Goal: Information Seeking & Learning: Learn about a topic

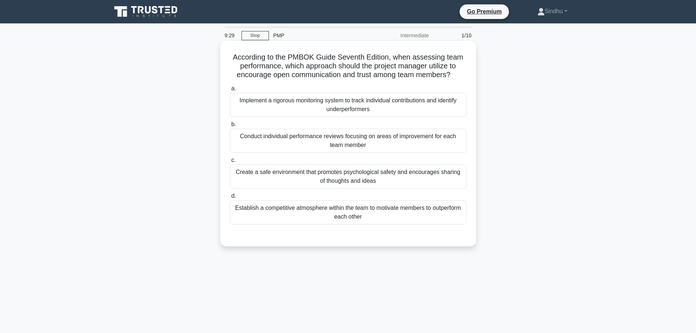
click at [364, 172] on div "Create a safe environment that promotes psychological safety and encourages sha…" at bounding box center [348, 176] width 237 height 24
click at [230, 162] on input "c. Create a safe environment that promotes psychological safety and encourages …" at bounding box center [230, 160] width 0 height 5
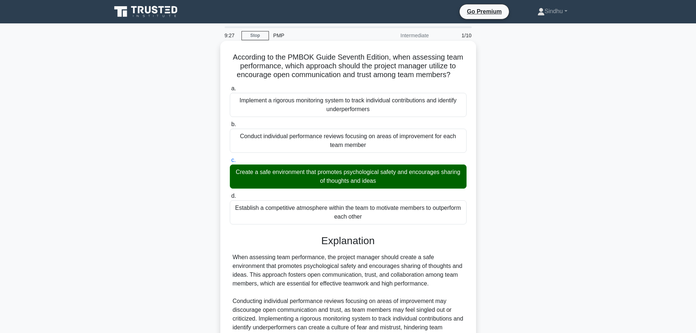
scroll to position [92, 0]
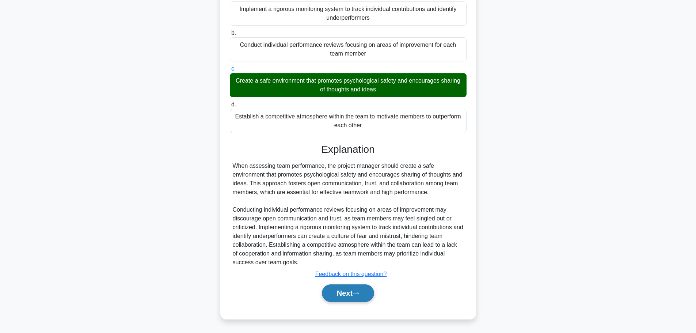
click at [338, 292] on button "Next" at bounding box center [348, 293] width 52 height 18
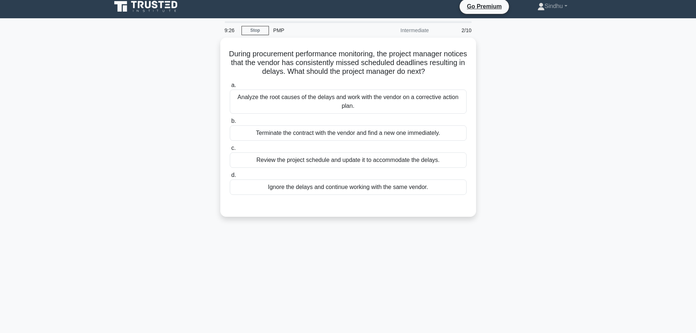
scroll to position [0, 0]
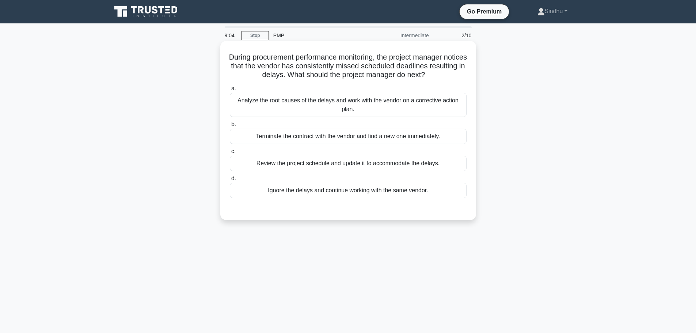
click at [381, 102] on div "Analyze the root causes of the delays and work with the vendor on a corrective …" at bounding box center [348, 105] width 237 height 24
click at [230, 91] on input "a. Analyze the root causes of the delays and work with the vendor on a correcti…" at bounding box center [230, 88] width 0 height 5
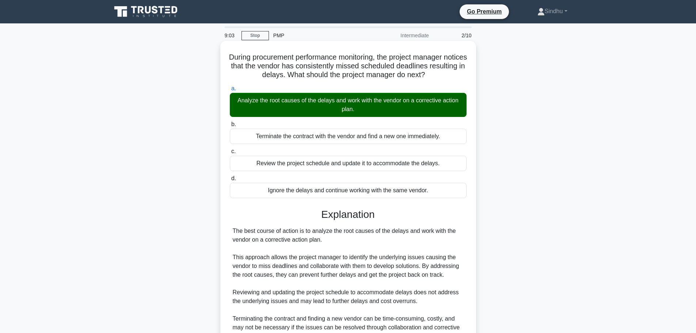
scroll to position [109, 0]
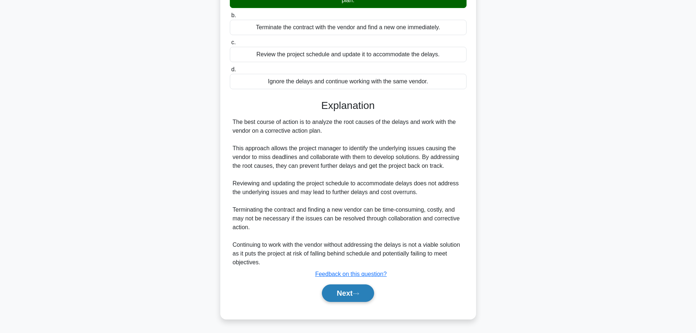
click at [337, 296] on button "Next" at bounding box center [348, 293] width 52 height 18
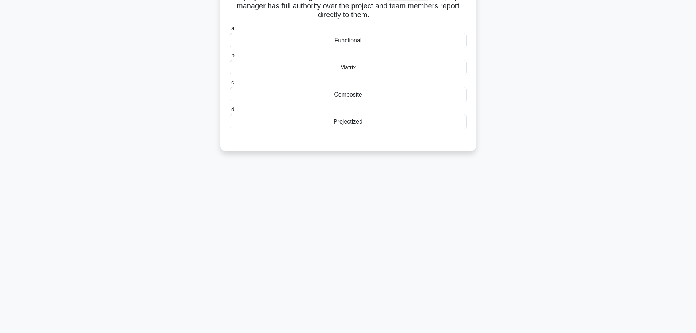
scroll to position [0, 0]
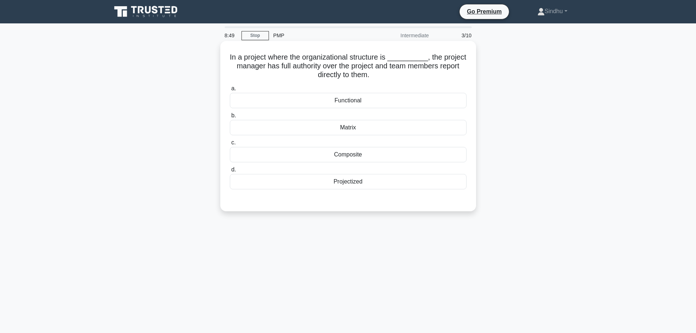
click at [352, 128] on div "Matrix" at bounding box center [348, 127] width 237 height 15
click at [230, 118] on input "b. Matrix" at bounding box center [230, 115] width 0 height 5
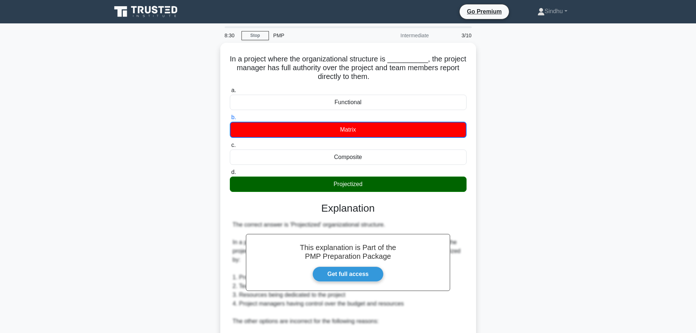
scroll to position [162, 0]
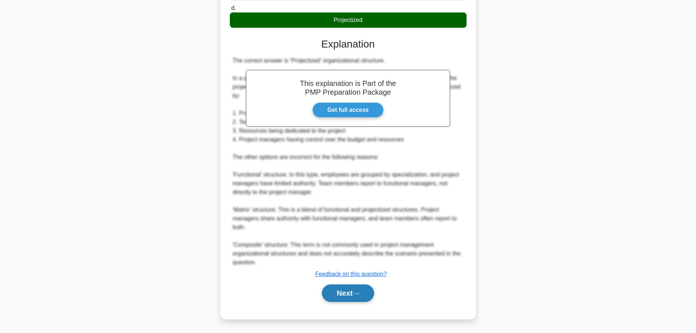
click at [334, 294] on button "Next" at bounding box center [348, 293] width 52 height 18
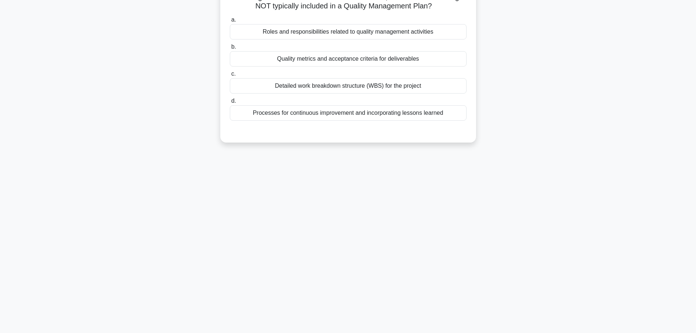
scroll to position [0, 0]
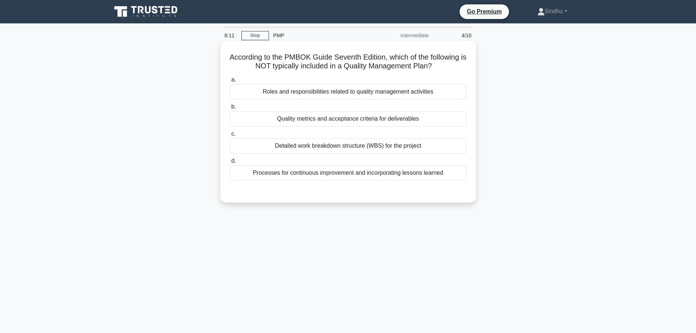
click at [386, 147] on div "Detailed work breakdown structure (WBS) for the project" at bounding box center [348, 145] width 237 height 15
click at [230, 136] on input "c. Detailed work breakdown structure (WBS) for the project" at bounding box center [230, 133] width 0 height 5
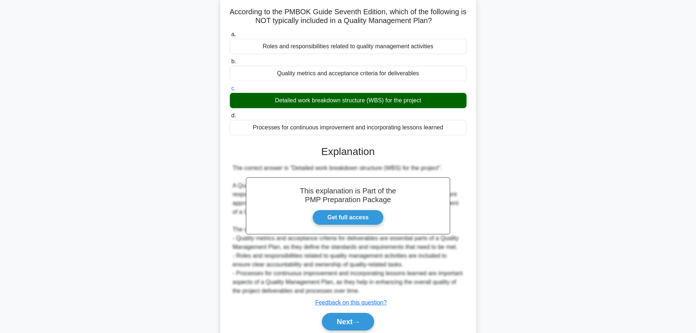
scroll to position [74, 0]
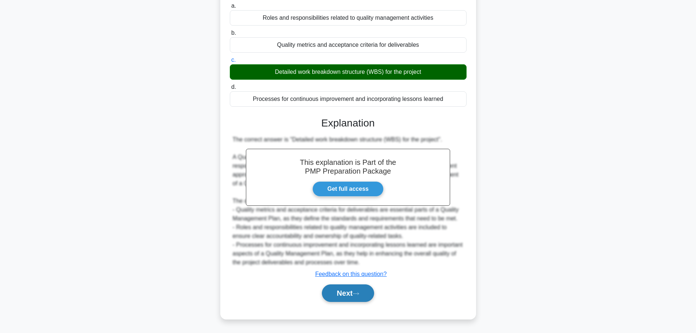
click at [344, 290] on button "Next" at bounding box center [348, 293] width 52 height 18
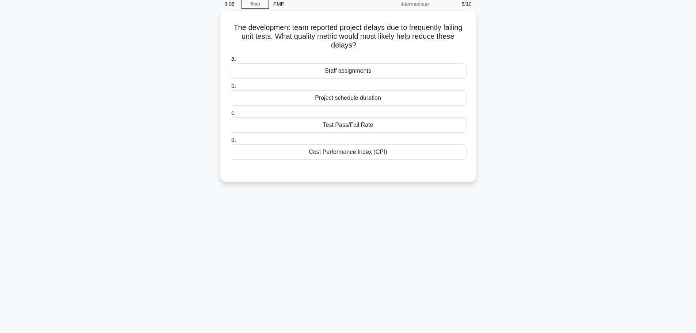
scroll to position [0, 0]
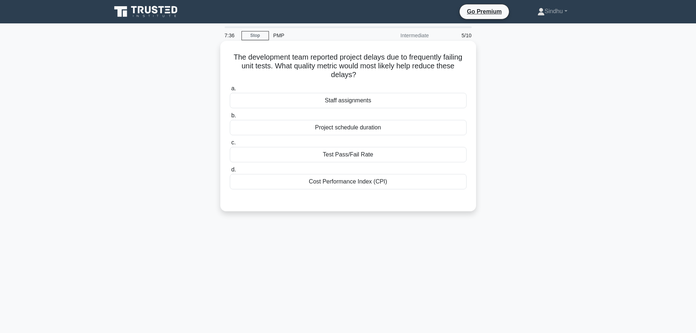
click at [350, 157] on div "Test Pass/Fail Rate" at bounding box center [348, 154] width 237 height 15
click at [230, 145] on input "c. Test Pass/Fail Rate" at bounding box center [230, 142] width 0 height 5
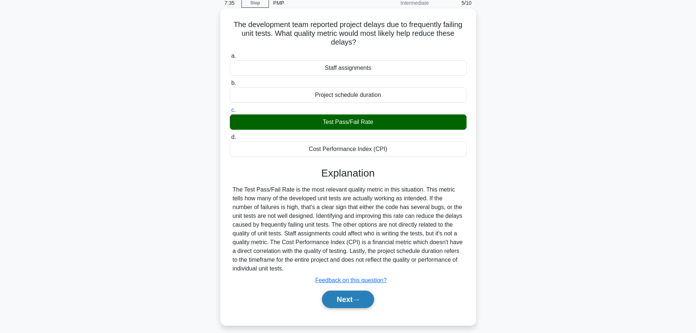
scroll to position [62, 0]
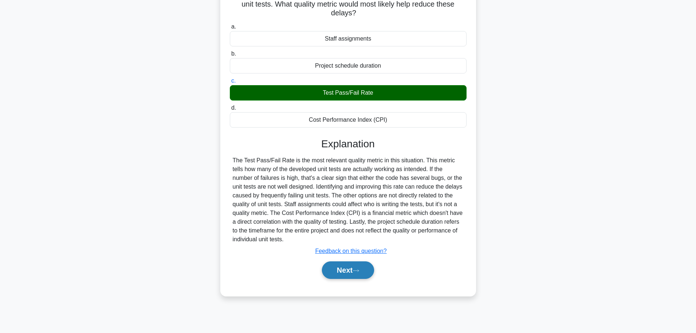
click at [340, 269] on button "Next" at bounding box center [348, 270] width 52 height 18
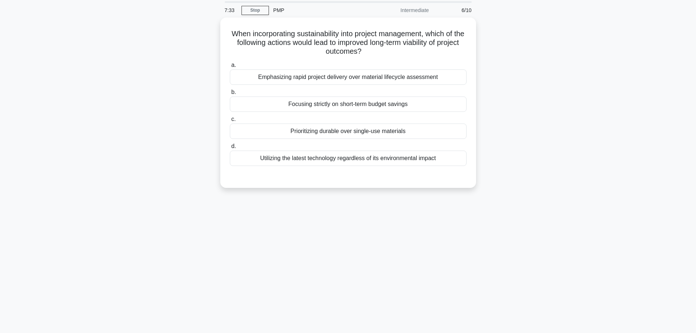
scroll to position [0, 0]
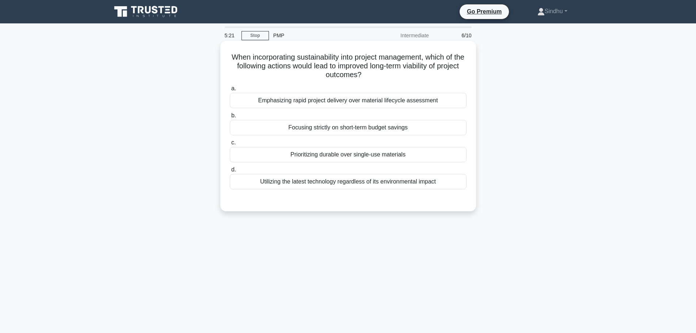
drag, startPoint x: 378, startPoint y: 74, endPoint x: 228, endPoint y: 60, distance: 151.1
click at [228, 60] on div "When incorporating sustainability into project management, which of the followi…" at bounding box center [348, 126] width 250 height 164
copy h5 "When incorporating sustainability into project management, which of the followi…"
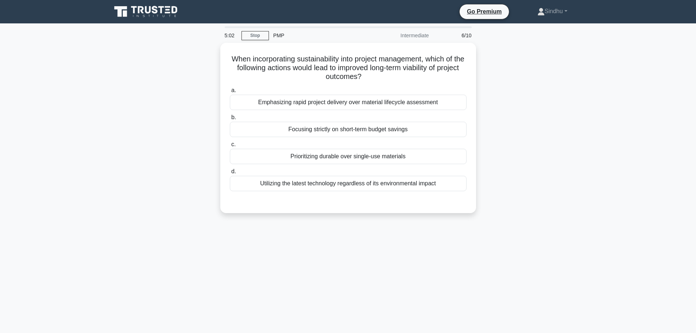
click at [176, 227] on div "5:02 Stop PMP Intermediate 6/10 When incorporating sustainability into project …" at bounding box center [348, 208] width 482 height 365
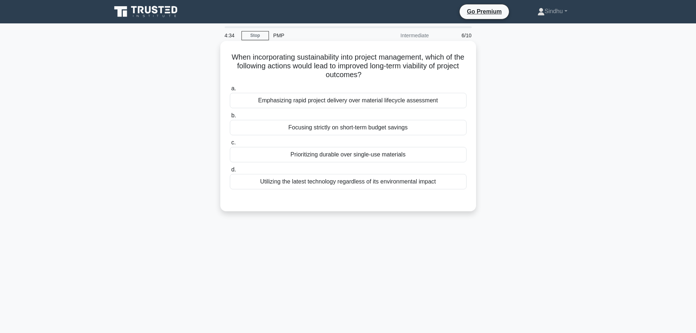
click at [384, 103] on div "Emphasizing rapid project delivery over material lifecycle assessment" at bounding box center [348, 100] width 237 height 15
click at [230, 91] on input "a. Emphasizing rapid project delivery over material lifecycle assessment" at bounding box center [230, 88] width 0 height 5
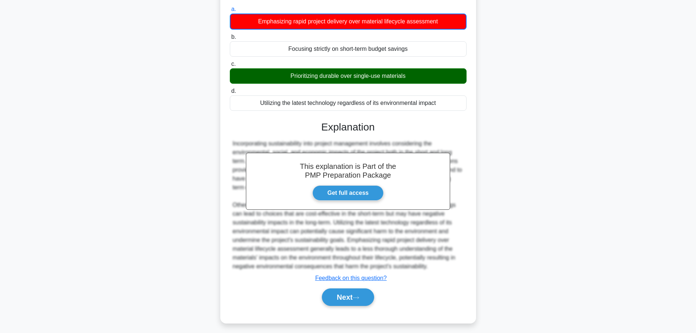
scroll to position [84, 0]
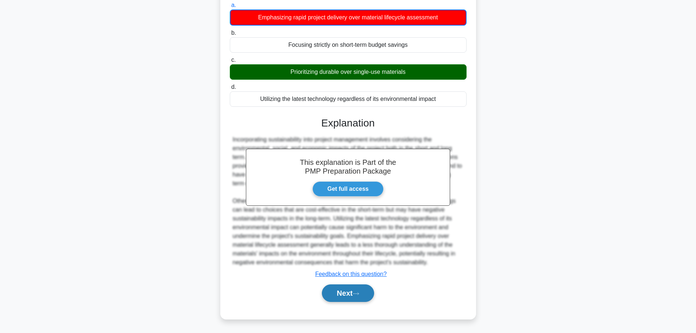
click at [330, 298] on button "Next" at bounding box center [348, 293] width 52 height 18
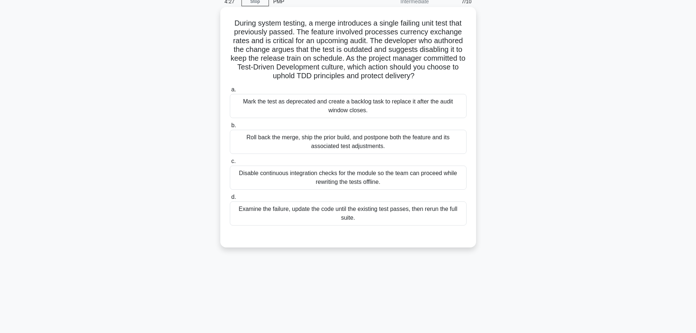
scroll to position [0, 0]
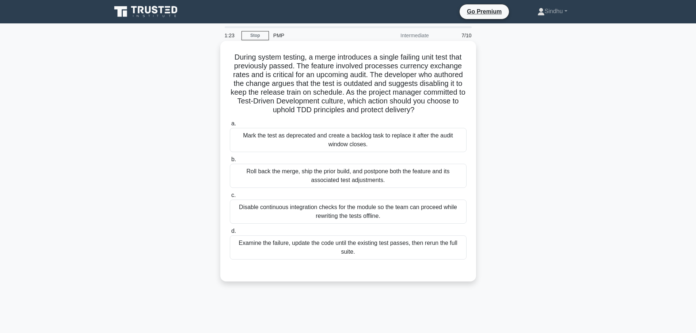
click at [340, 248] on div "Examine the failure, update the code until the existing test passes, then rerun…" at bounding box center [348, 247] width 237 height 24
click at [230, 233] on input "d. Examine the failure, update the code until the existing test passes, then re…" at bounding box center [230, 231] width 0 height 5
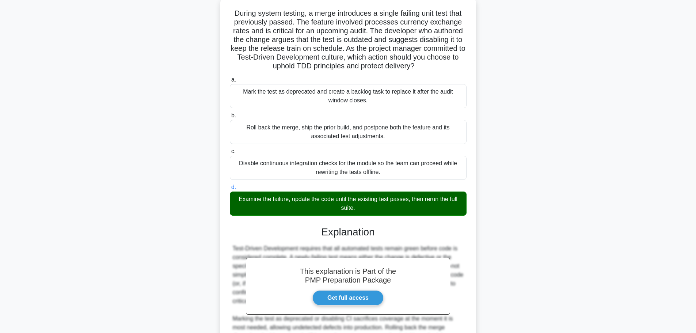
scroll to position [127, 0]
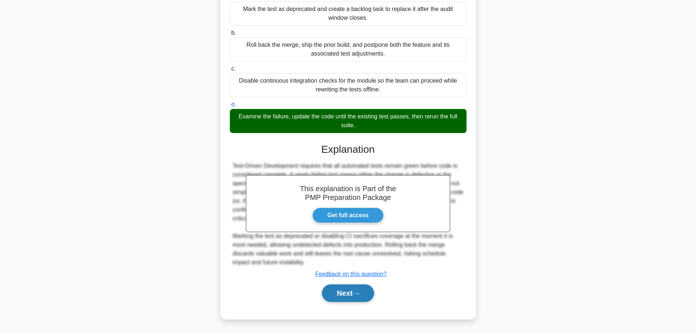
click at [341, 295] on button "Next" at bounding box center [348, 293] width 52 height 18
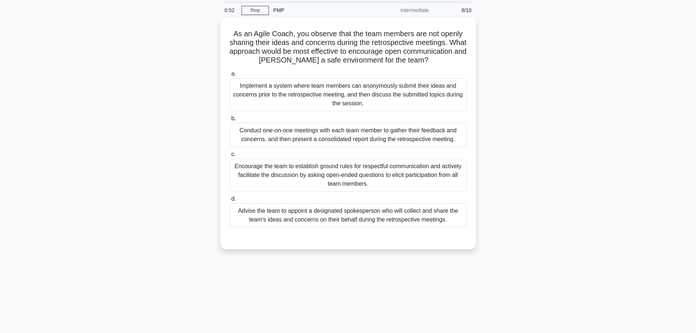
scroll to position [0, 0]
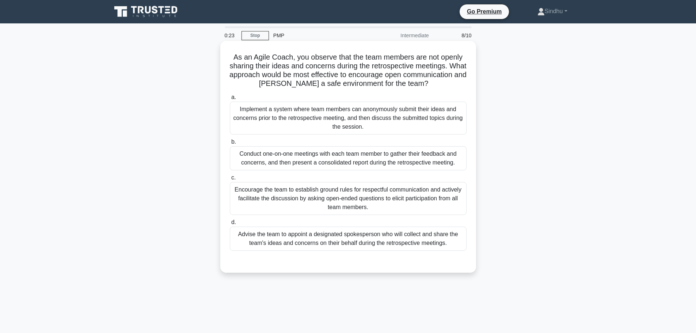
click at [313, 164] on div "Conduct one-on-one meetings with each team member to gather their feedback and …" at bounding box center [348, 158] width 237 height 24
click at [230, 144] on input "b. Conduct one-on-one meetings with each team member to gather their feedback a…" at bounding box center [230, 141] width 0 height 5
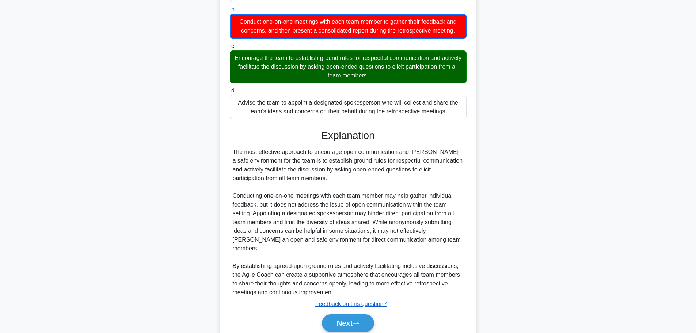
scroll to position [154, 0]
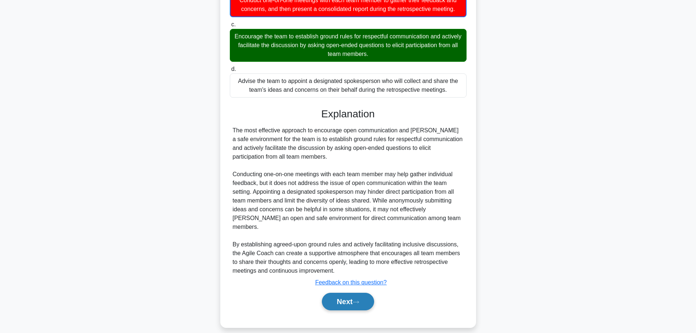
click at [351, 292] on button "Next" at bounding box center [348, 301] width 52 height 18
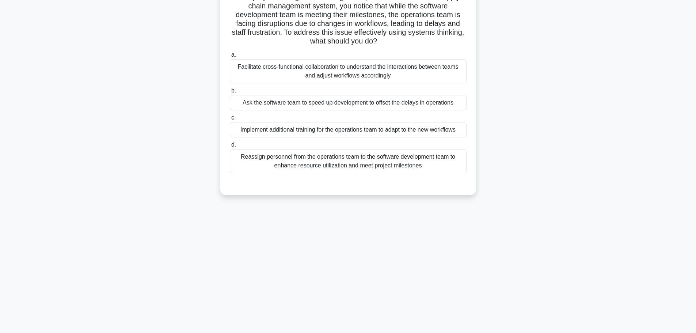
scroll to position [0, 0]
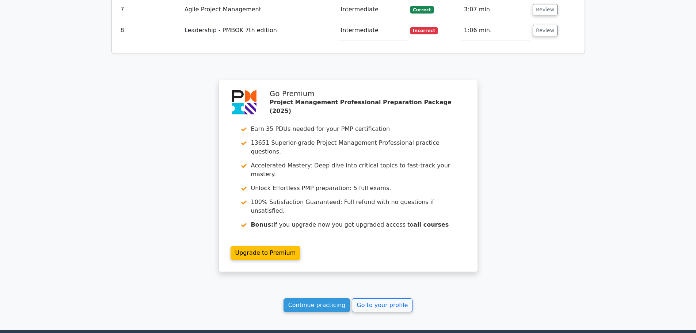
scroll to position [1166, 0]
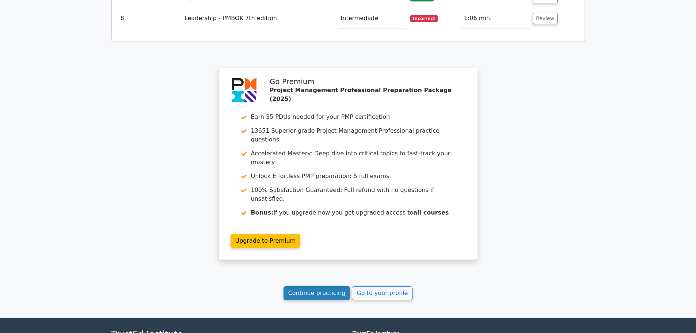
click at [307, 286] on link "Continue practicing" at bounding box center [316, 293] width 67 height 14
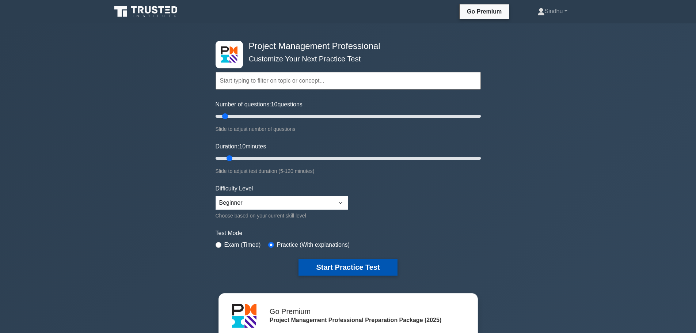
click at [363, 265] on button "Start Practice Test" at bounding box center [347, 267] width 99 height 17
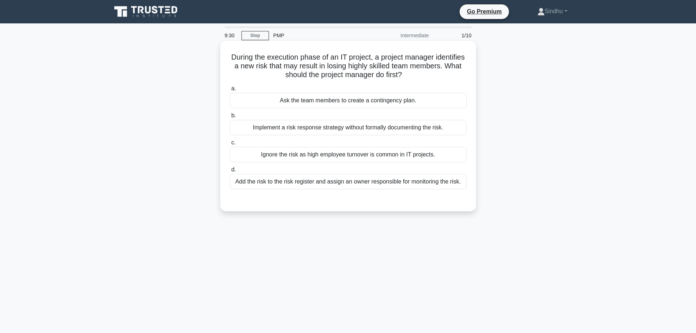
click at [359, 183] on div "Add the risk to the risk register and assign an owner responsible for monitorin…" at bounding box center [348, 181] width 237 height 15
click at [230, 172] on input "d. Add the risk to the risk register and assign an owner responsible for monito…" at bounding box center [230, 169] width 0 height 5
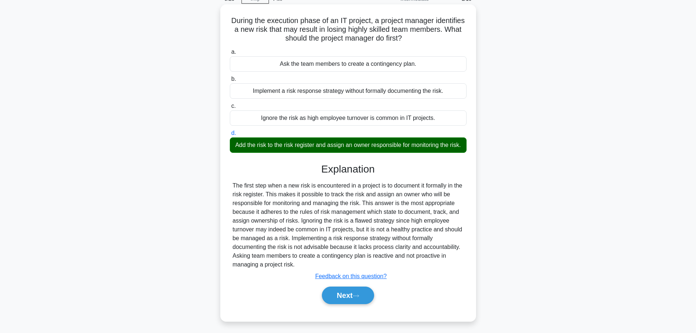
scroll to position [62, 0]
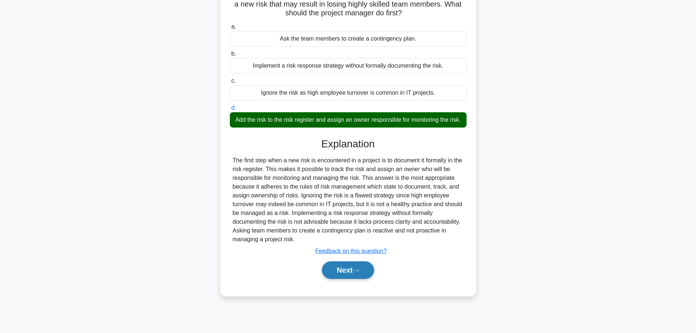
click at [354, 279] on button "Next" at bounding box center [348, 270] width 52 height 18
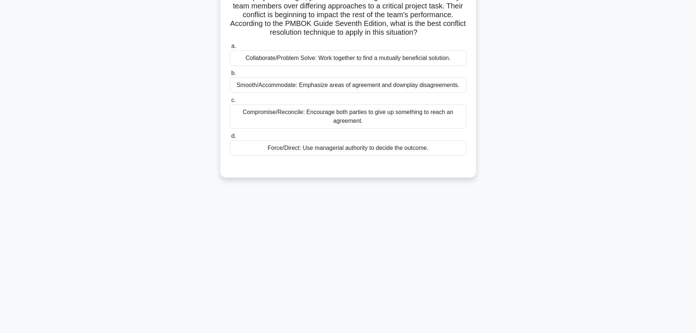
scroll to position [0, 0]
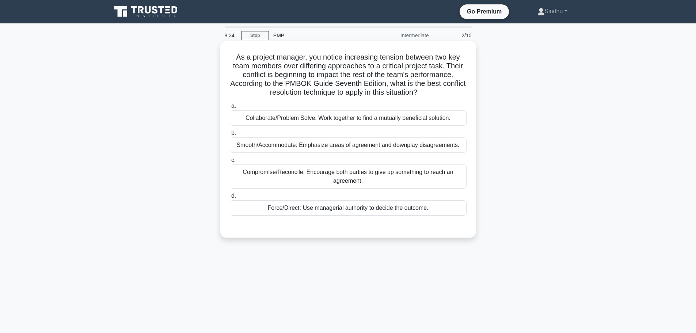
click at [378, 119] on div "Collaborate/Problem Solve: Work together to find a mutually beneficial solution." at bounding box center [348, 117] width 237 height 15
click at [230, 108] on input "a. Collaborate/Problem Solve: Work together to find a mutually beneficial solut…" at bounding box center [230, 106] width 0 height 5
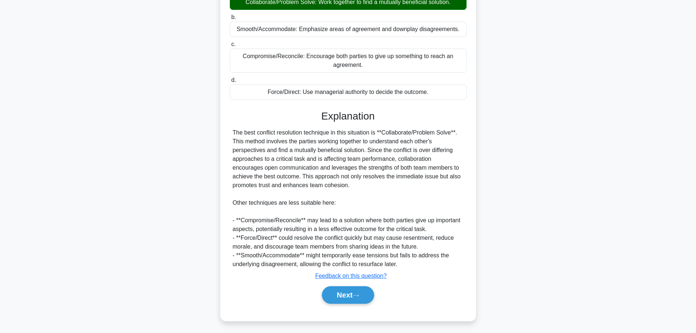
scroll to position [118, 0]
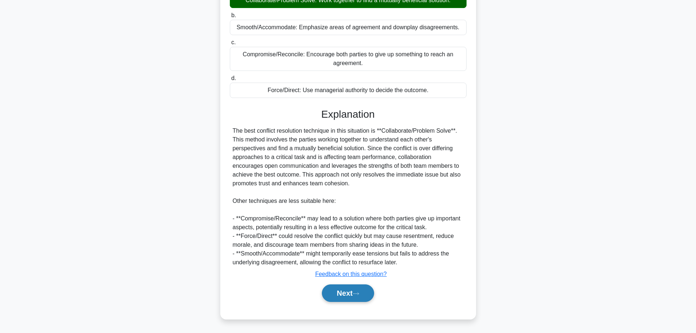
click at [340, 296] on button "Next" at bounding box center [348, 293] width 52 height 18
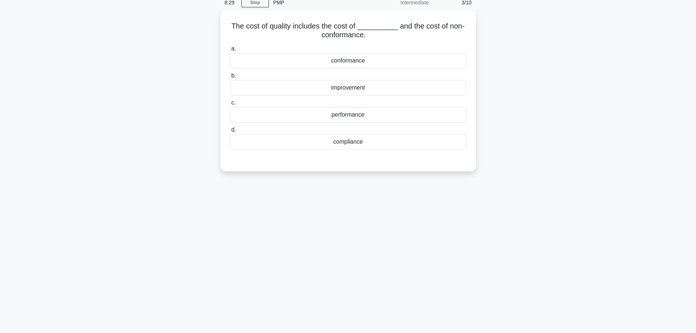
scroll to position [0, 0]
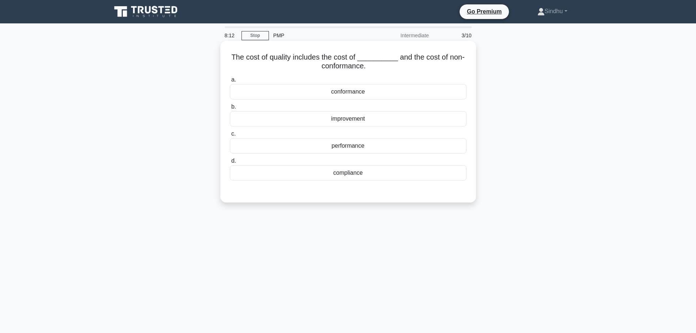
click at [344, 99] on div "conformance" at bounding box center [348, 91] width 237 height 15
click at [230, 82] on input "a. conformance" at bounding box center [230, 79] width 0 height 5
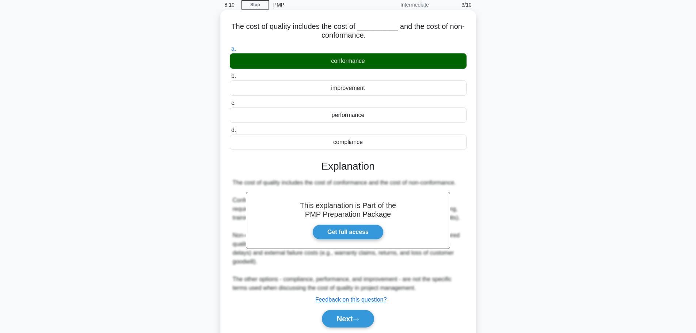
scroll to position [62, 0]
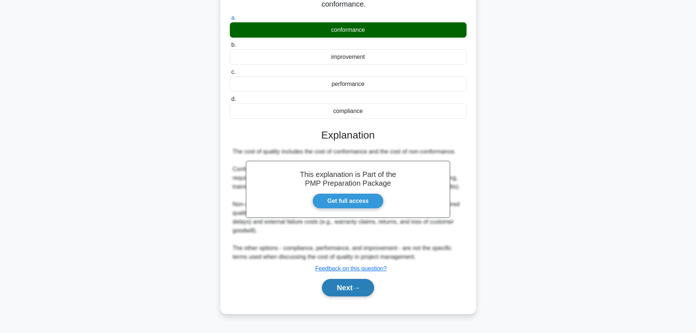
click at [344, 293] on button "Next" at bounding box center [348, 288] width 52 height 18
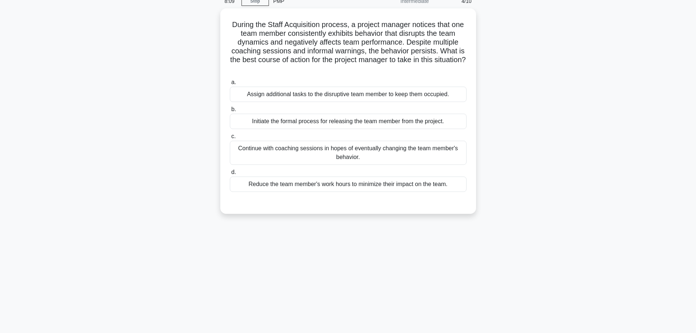
scroll to position [0, 0]
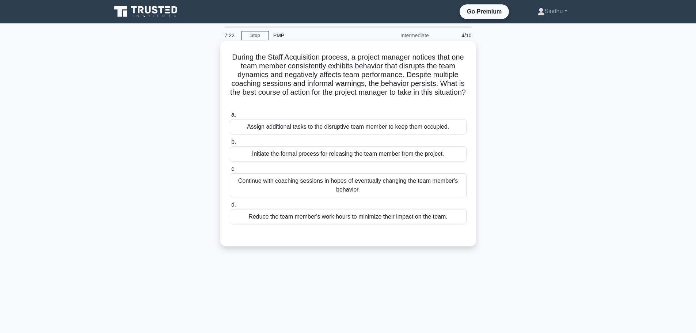
click at [379, 160] on div "Initiate the formal process for releasing the team member from the project." at bounding box center [348, 153] width 237 height 15
click at [230, 144] on input "b. Initiate the formal process for releasing the team member from the project." at bounding box center [230, 141] width 0 height 5
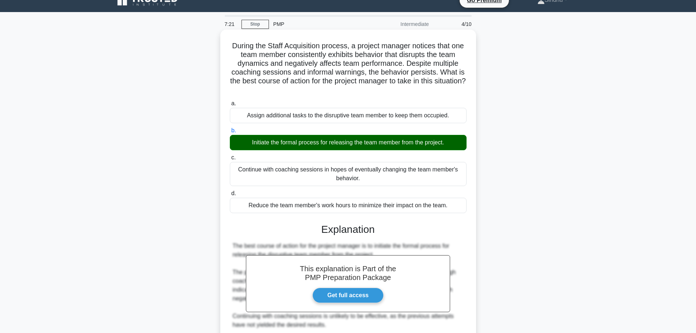
scroll to position [135, 0]
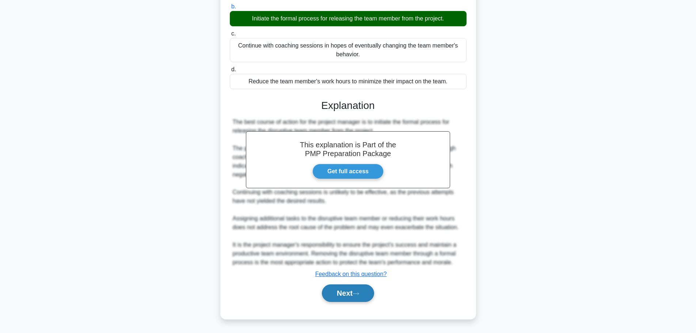
click at [336, 292] on button "Next" at bounding box center [348, 293] width 52 height 18
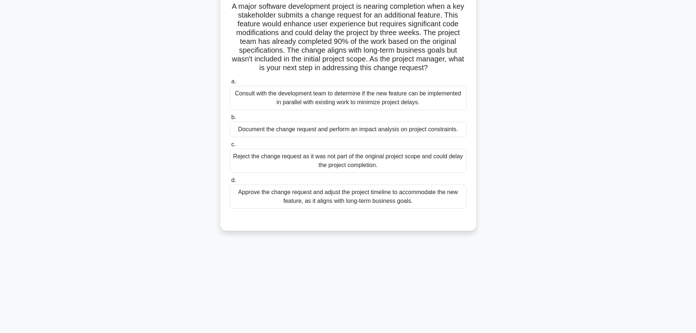
scroll to position [0, 0]
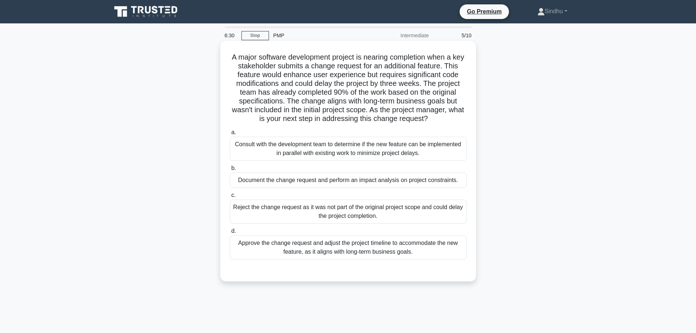
click at [309, 184] on div "Document the change request and perform an impact analysis on project constrain…" at bounding box center [348, 179] width 237 height 15
click at [230, 171] on input "b. Document the change request and perform an impact analysis on project constr…" at bounding box center [230, 168] width 0 height 5
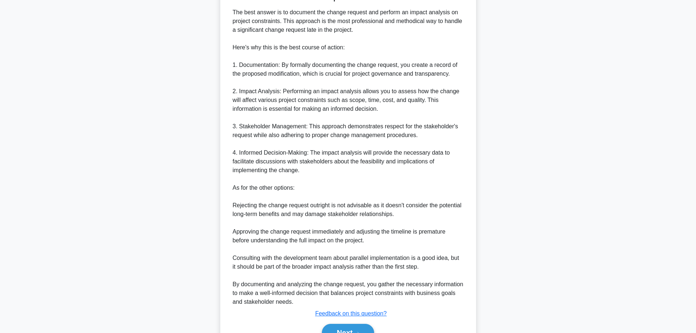
scroll to position [319, 0]
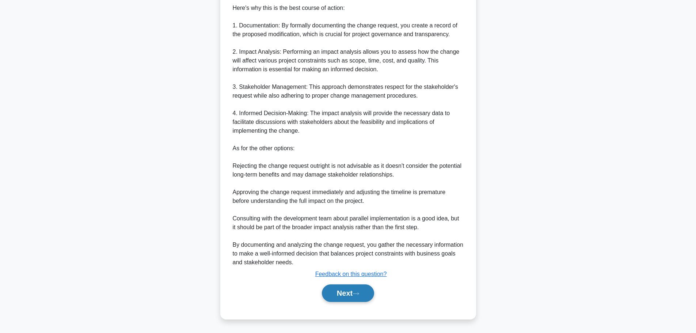
click at [344, 291] on button "Next" at bounding box center [348, 293] width 52 height 18
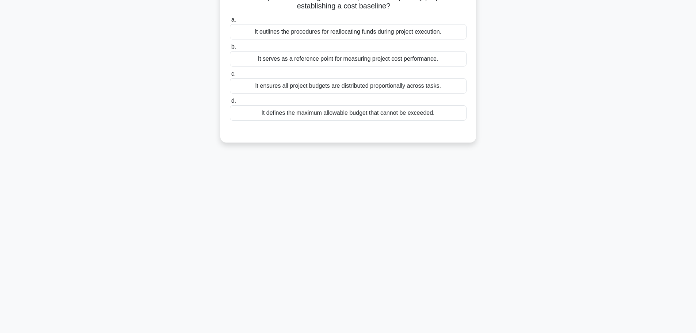
scroll to position [0, 0]
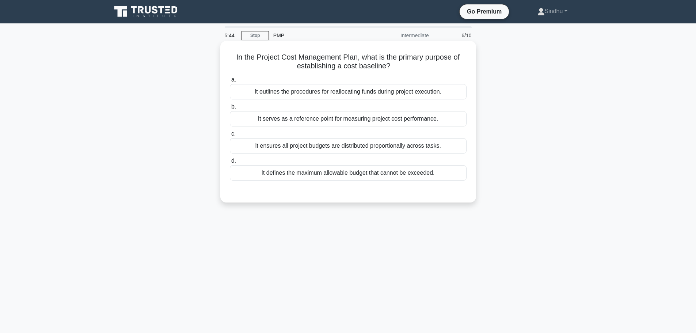
click at [323, 122] on div "It serves as a reference point for measuring project cost performance." at bounding box center [348, 118] width 237 height 15
click at [230, 109] on input "b. It serves as a reference point for measuring project cost performance." at bounding box center [230, 106] width 0 height 5
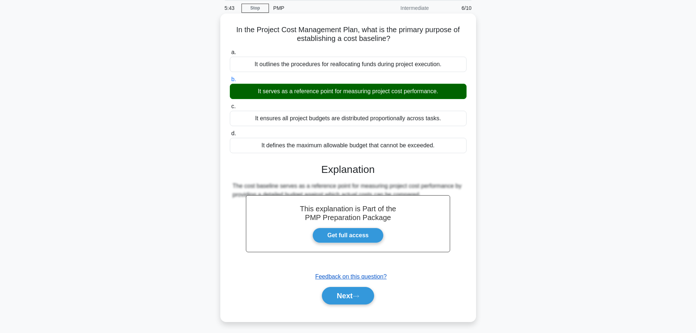
scroll to position [62, 0]
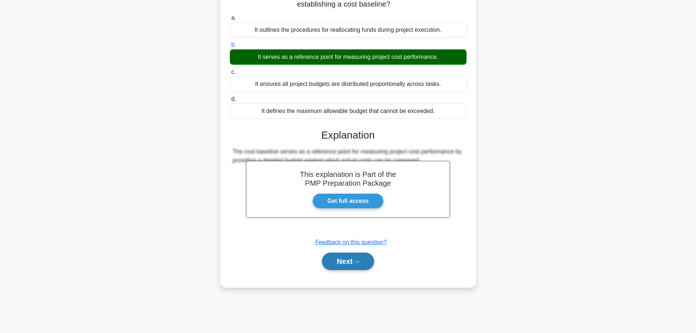
click at [343, 259] on button "Next" at bounding box center [348, 261] width 52 height 18
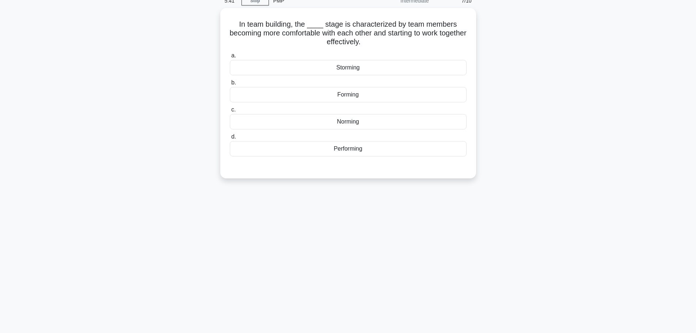
scroll to position [0, 0]
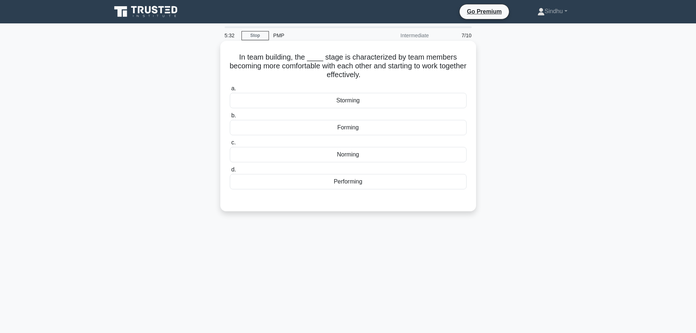
click at [351, 157] on div "Norming" at bounding box center [348, 154] width 237 height 15
click at [230, 145] on input "c. Norming" at bounding box center [230, 142] width 0 height 5
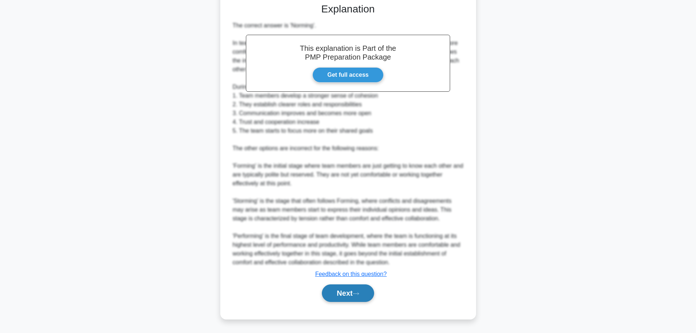
click at [331, 293] on button "Next" at bounding box center [348, 293] width 52 height 18
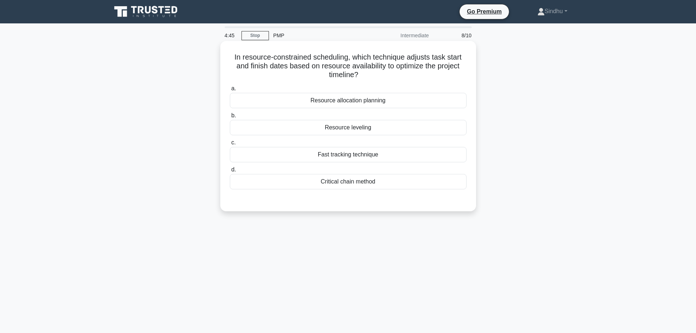
click at [351, 129] on div "Resource leveling" at bounding box center [348, 127] width 237 height 15
click at [230, 118] on input "b. Resource leveling" at bounding box center [230, 115] width 0 height 5
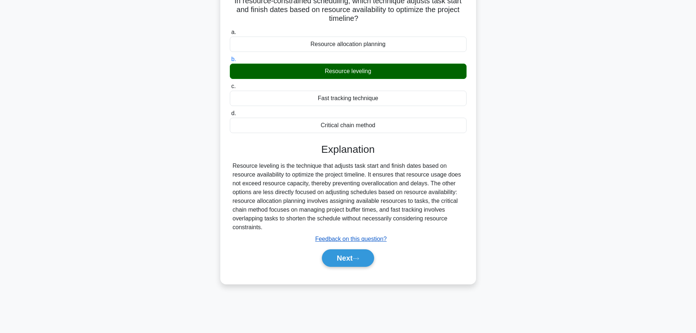
scroll to position [62, 0]
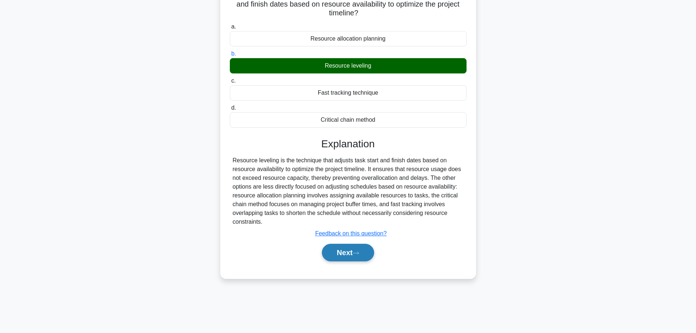
click at [338, 254] on button "Next" at bounding box center [348, 253] width 52 height 18
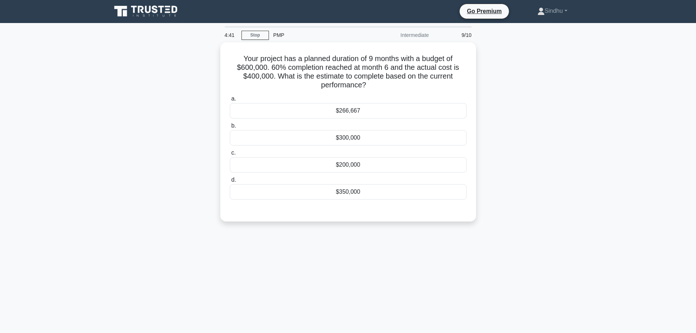
scroll to position [0, 0]
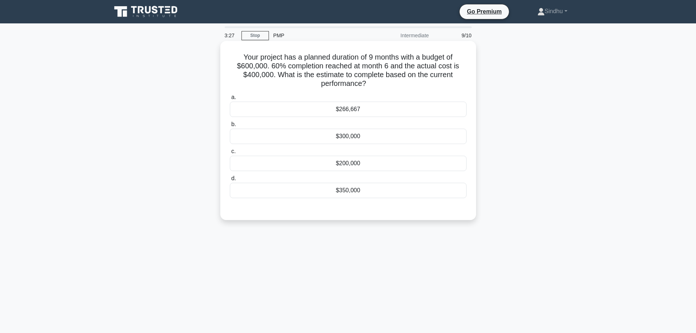
click at [363, 109] on div "$266,667" at bounding box center [348, 109] width 237 height 15
click at [230, 100] on input "a. $266,667" at bounding box center [230, 97] width 0 height 5
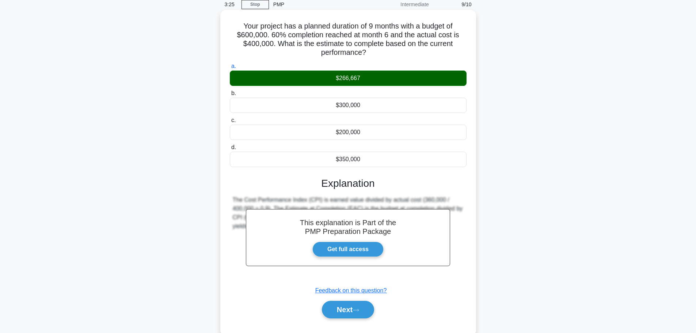
scroll to position [62, 0]
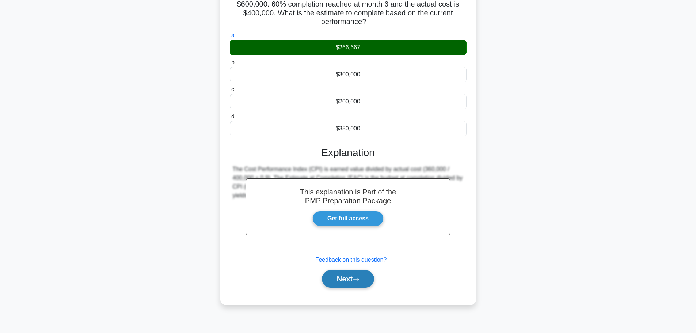
click at [349, 277] on button "Next" at bounding box center [348, 279] width 52 height 18
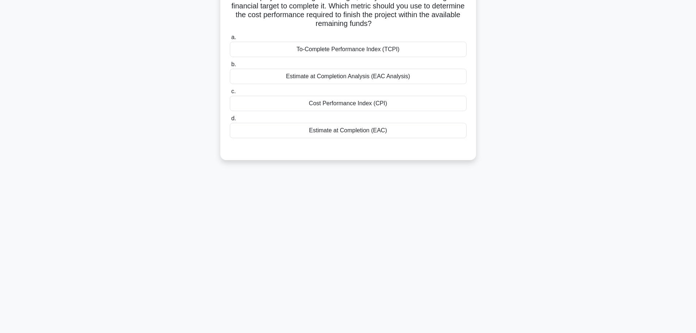
scroll to position [0, 0]
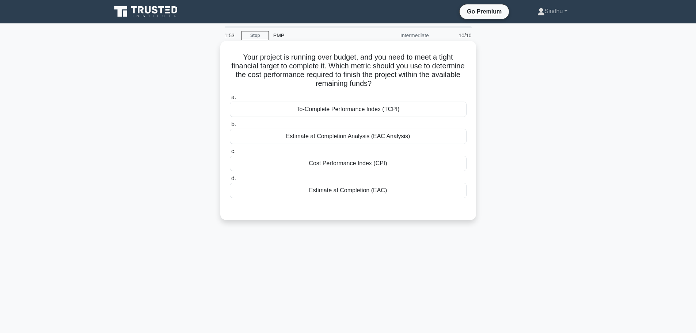
click at [348, 166] on div "Cost Performance Index (CPI)" at bounding box center [348, 163] width 237 height 15
click at [230, 154] on input "c. Cost Performance Index (CPI)" at bounding box center [230, 151] width 0 height 5
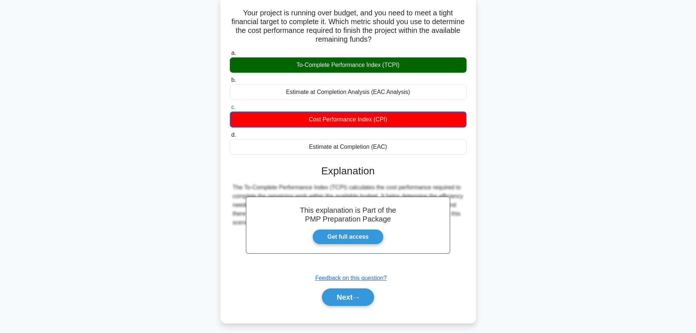
scroll to position [62, 0]
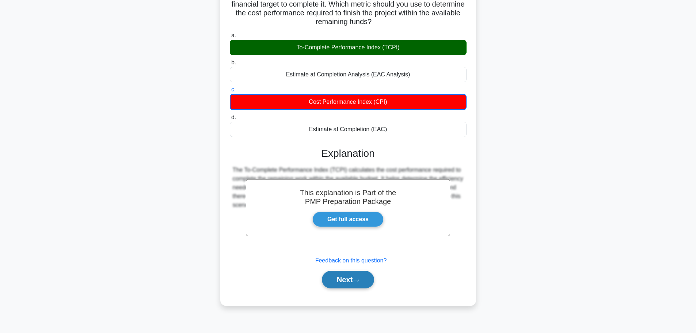
click at [335, 282] on button "Next" at bounding box center [348, 280] width 52 height 18
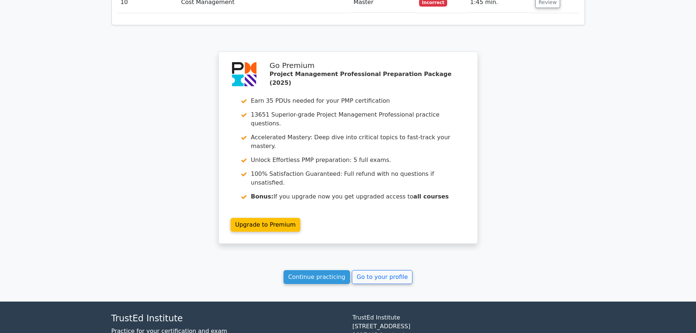
scroll to position [1170, 0]
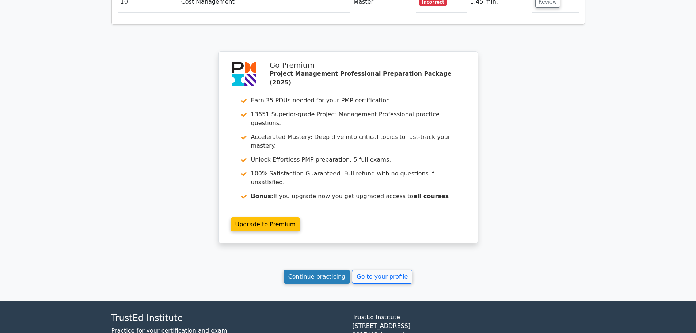
click at [323, 269] on link "Continue practicing" at bounding box center [316, 276] width 67 height 14
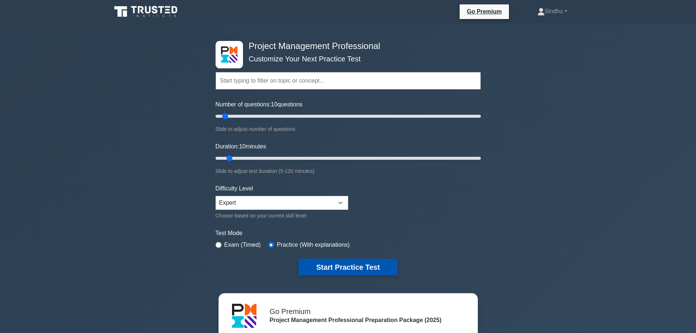
click at [345, 264] on button "Start Practice Test" at bounding box center [347, 267] width 99 height 17
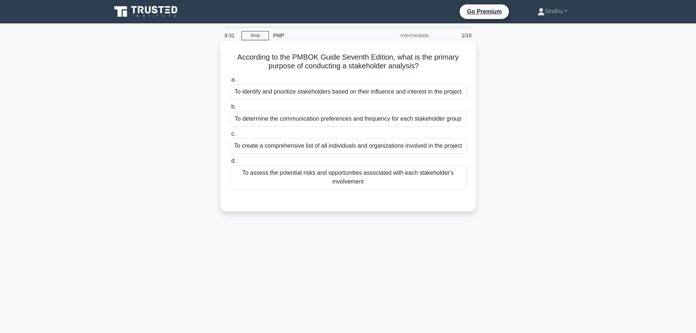
click at [386, 185] on div "To assess the potential risks and opportunities associated with each stakeholde…" at bounding box center [348, 177] width 237 height 24
click at [230, 163] on input "d. To assess the potential risks and opportunities associated with each stakeho…" at bounding box center [230, 160] width 0 height 5
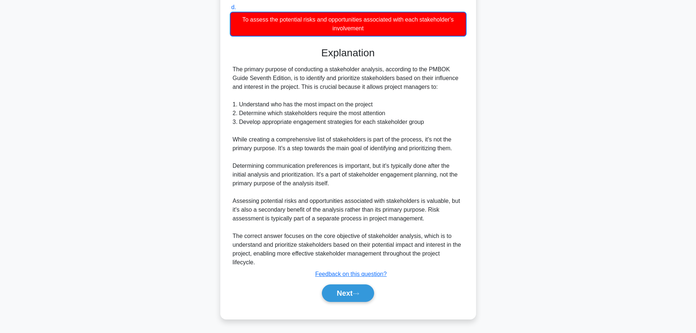
scroll to position [162, 0]
click at [345, 294] on button "Next" at bounding box center [348, 293] width 52 height 18
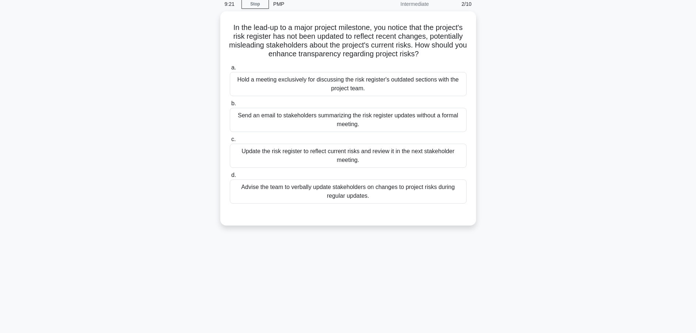
scroll to position [0, 0]
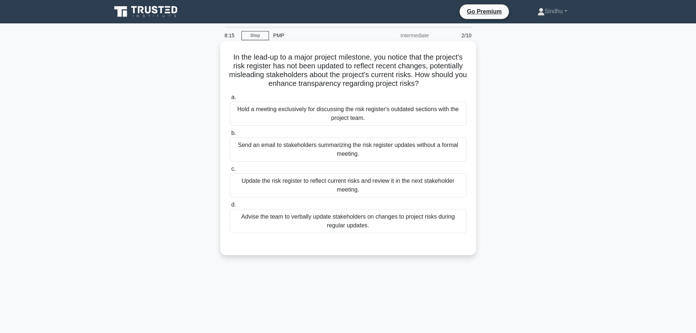
click at [372, 188] on div "Update the risk register to reflect current risks and review it in the next sta…" at bounding box center [348, 185] width 237 height 24
click at [230, 171] on input "c. Update the risk register to reflect current risks and review it in the next …" at bounding box center [230, 168] width 0 height 5
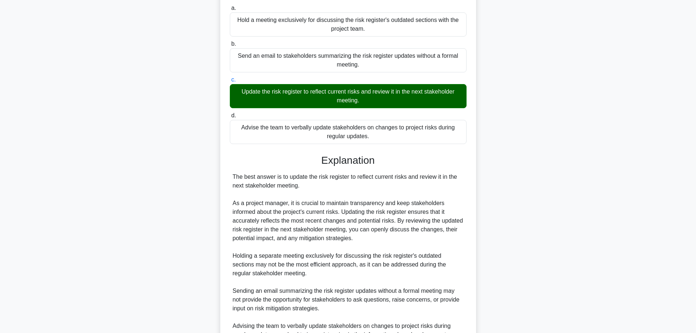
scroll to position [146, 0]
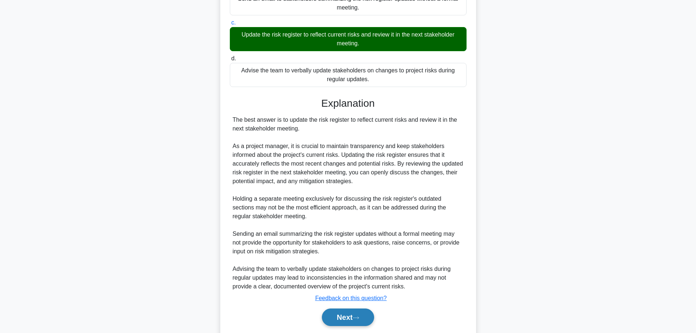
click at [340, 311] on button "Next" at bounding box center [348, 317] width 52 height 18
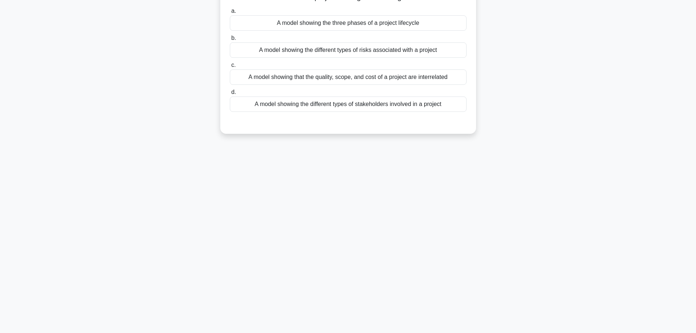
scroll to position [0, 0]
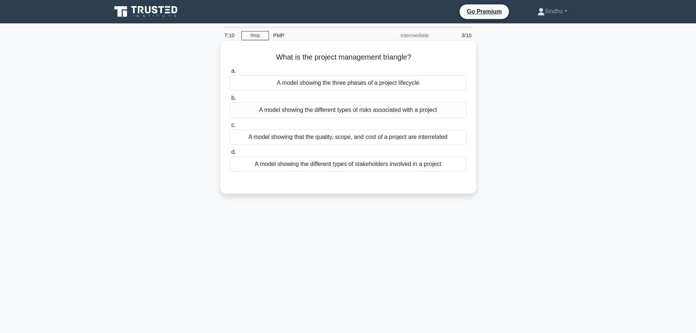
click at [351, 84] on div "A model showing the three phases of a project lifecycle" at bounding box center [348, 82] width 237 height 15
click at [230, 73] on input "a. A model showing the three phases of a project lifecycle" at bounding box center [230, 71] width 0 height 5
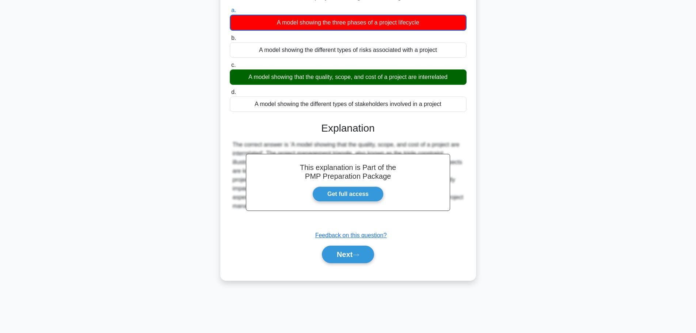
scroll to position [62, 0]
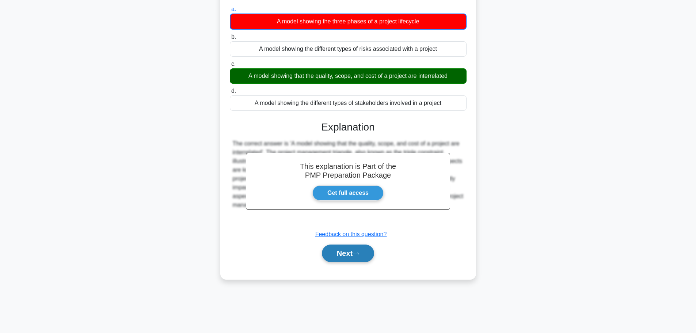
click at [329, 252] on button "Next" at bounding box center [348, 253] width 52 height 18
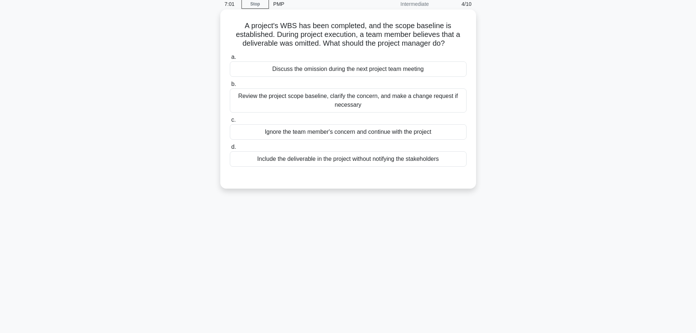
scroll to position [0, 0]
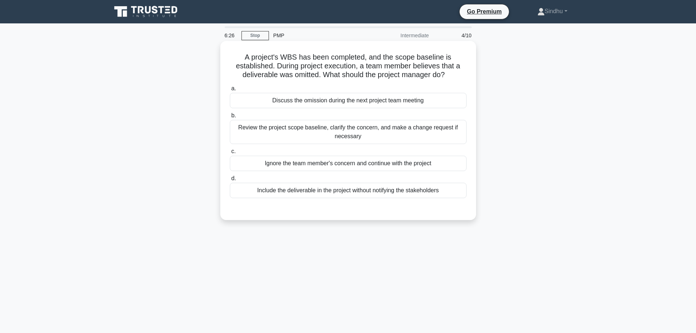
click at [383, 133] on div "Review the project scope baseline, clarify the concern, and make a change reque…" at bounding box center [348, 132] width 237 height 24
click at [230, 118] on input "b. Review the project scope baseline, clarify the concern, and make a change re…" at bounding box center [230, 115] width 0 height 5
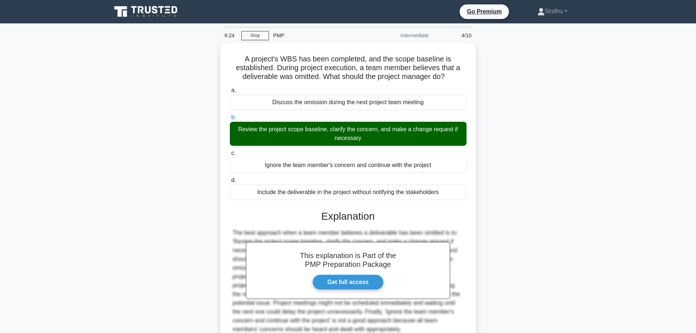
scroll to position [65, 0]
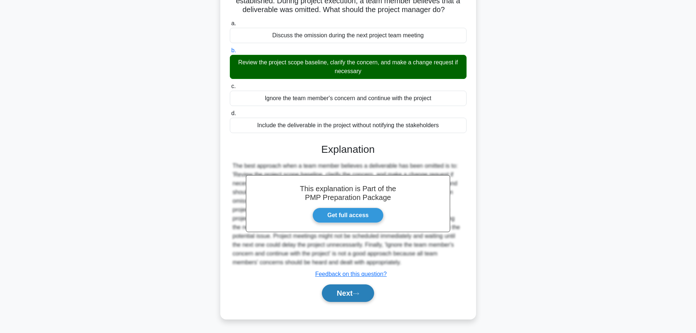
click at [347, 295] on button "Next" at bounding box center [348, 293] width 52 height 18
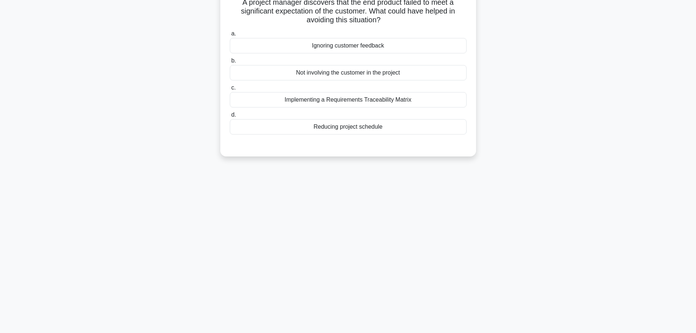
scroll to position [0, 0]
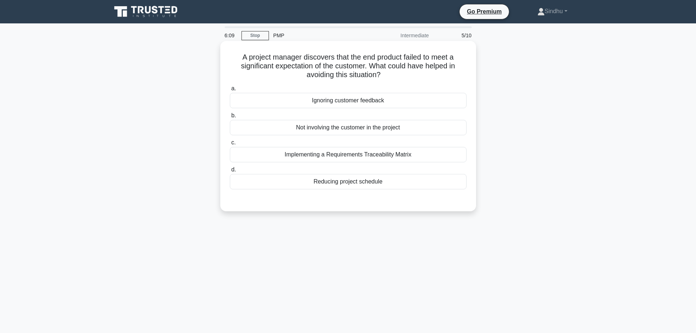
click at [297, 160] on div "Implementing a Requirements Traceability Matrix" at bounding box center [348, 154] width 237 height 15
click at [230, 145] on input "c. Implementing a Requirements Traceability Matrix" at bounding box center [230, 142] width 0 height 5
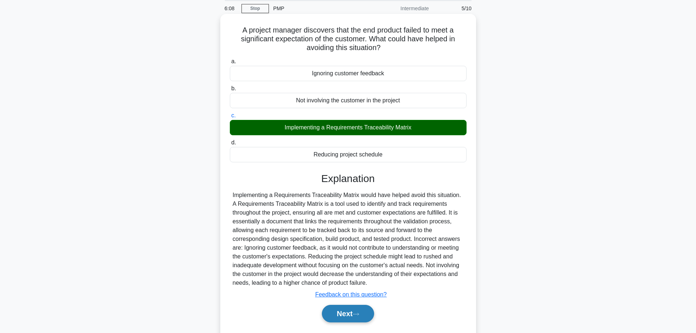
scroll to position [62, 0]
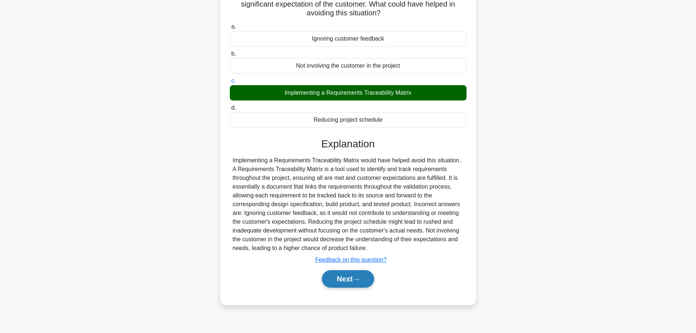
click at [336, 283] on button "Next" at bounding box center [348, 279] width 52 height 18
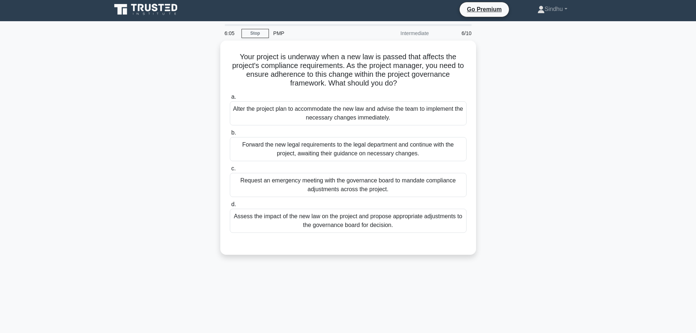
scroll to position [0, 0]
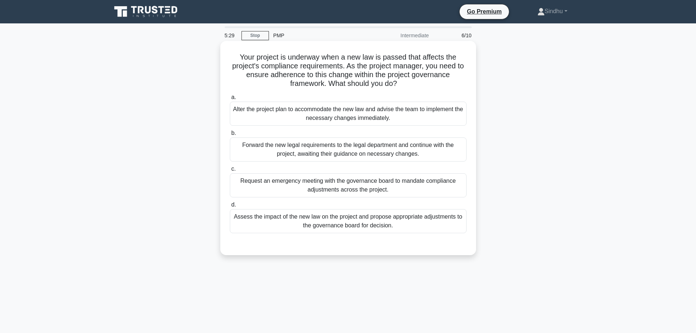
click at [352, 225] on div "Assess the impact of the new law on the project and propose appropriate adjustm…" at bounding box center [348, 221] width 237 height 24
click at [230, 207] on input "d. Assess the impact of the new law on the project and propose appropriate adju…" at bounding box center [230, 204] width 0 height 5
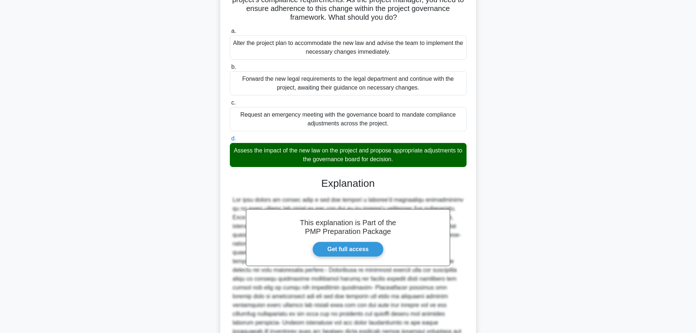
scroll to position [146, 0]
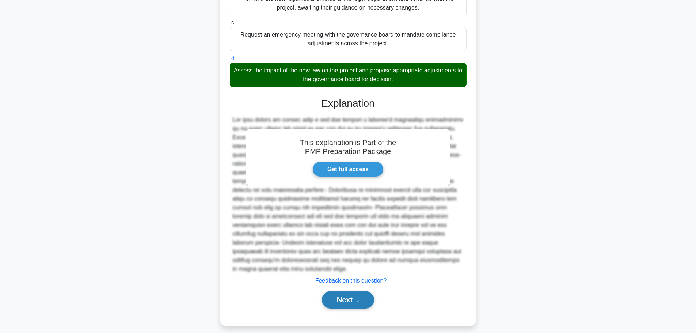
click at [350, 297] on button "Next" at bounding box center [348, 300] width 52 height 18
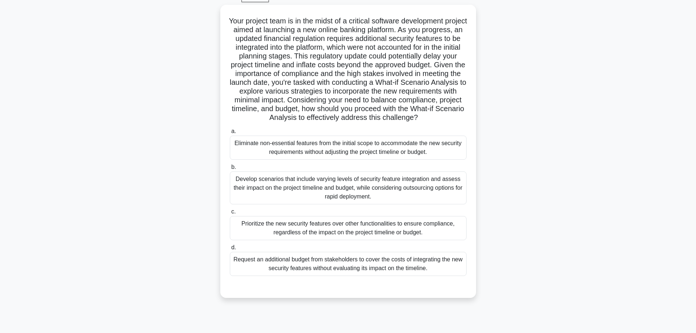
scroll to position [25, 0]
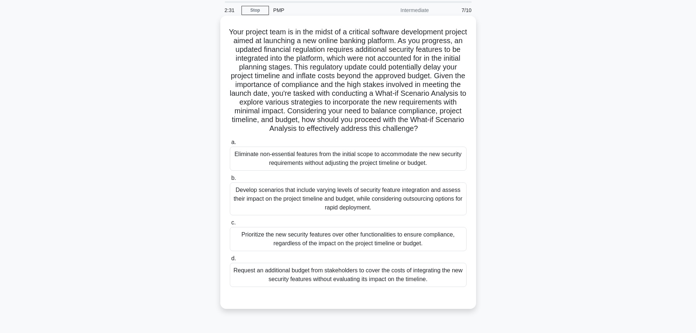
click at [358, 208] on div "Develop scenarios that include varying levels of security feature integration a…" at bounding box center [348, 198] width 237 height 33
click at [230, 180] on input "b. Develop scenarios that include varying levels of security feature integratio…" at bounding box center [230, 178] width 0 height 5
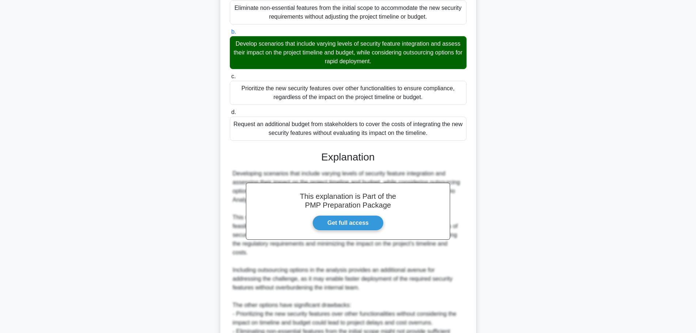
scroll to position [293, 0]
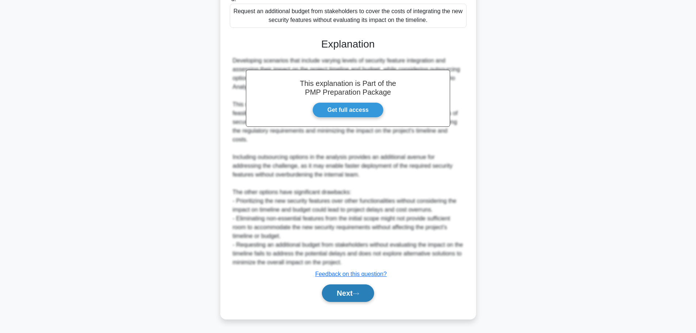
click at [344, 292] on button "Next" at bounding box center [348, 293] width 52 height 18
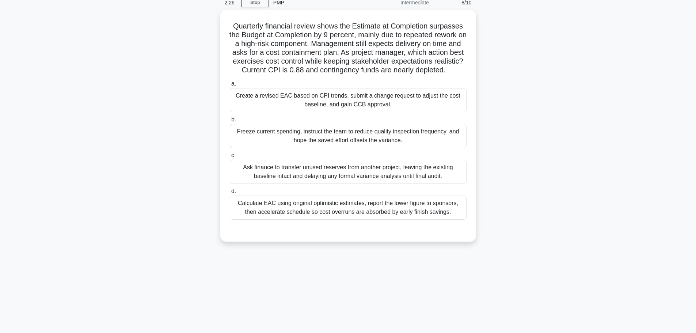
scroll to position [0, 0]
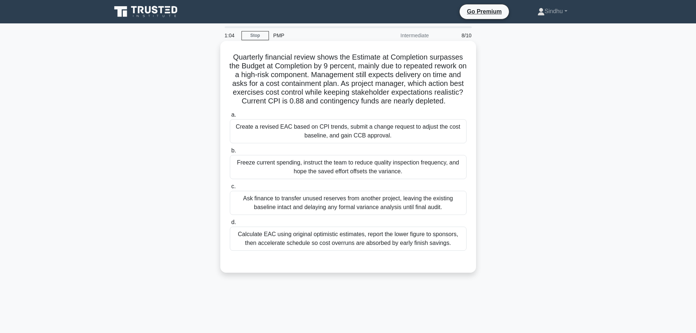
click at [372, 143] on div "Create a revised EAC based on CPI trends, submit a change request to adjust the…" at bounding box center [348, 131] width 237 height 24
click at [230, 117] on input "a. Create a revised EAC based on CPI trends, submit a change request to adjust …" at bounding box center [230, 114] width 0 height 5
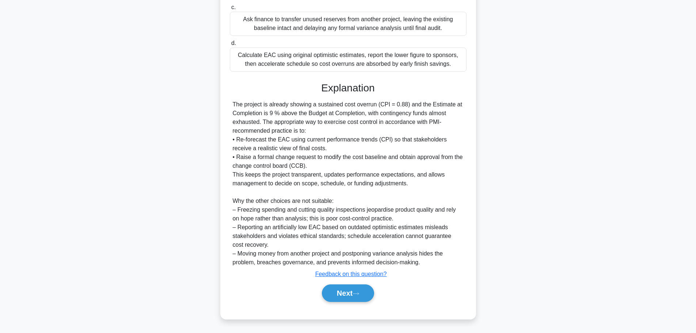
click at [344, 293] on button "Next" at bounding box center [348, 293] width 52 height 18
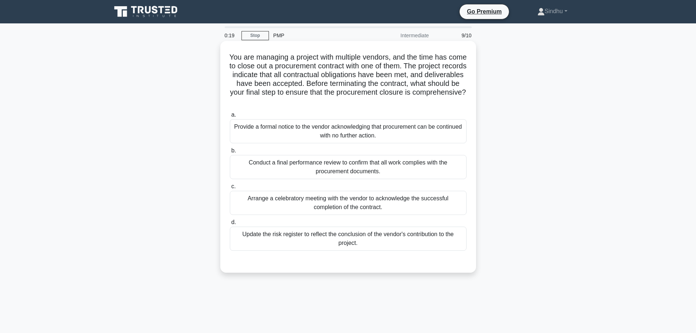
click at [343, 236] on div "Update the risk register to reflect the conclusion of the vendor's contribution…" at bounding box center [348, 238] width 237 height 24
click at [230, 225] on input "d. Update the risk register to reflect the conclusion of the vendor's contribut…" at bounding box center [230, 222] width 0 height 5
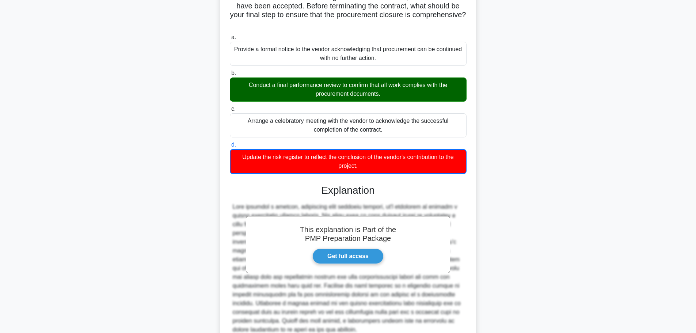
scroll to position [145, 0]
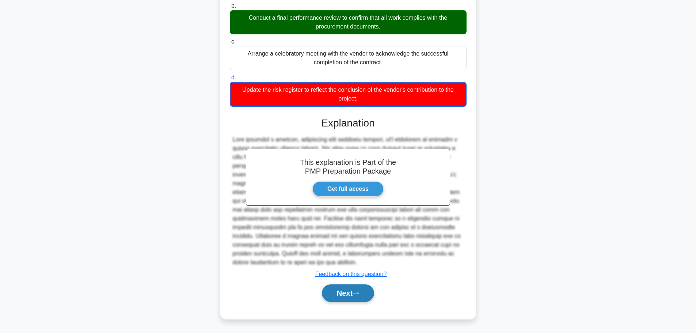
click at [324, 296] on button "Next" at bounding box center [348, 293] width 52 height 18
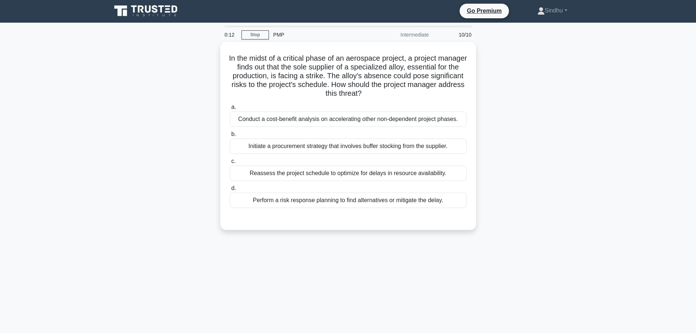
scroll to position [0, 0]
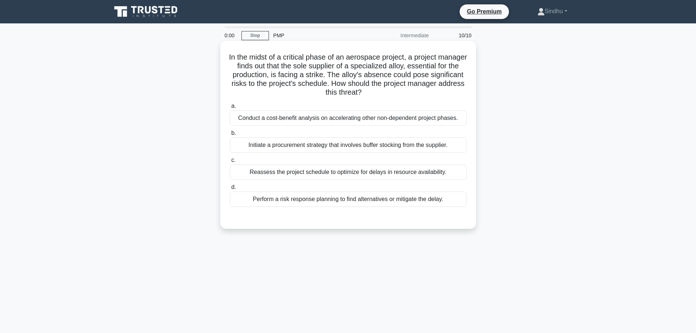
click at [344, 202] on div "Perform a risk response planning to find alternatives or mitigate the delay." at bounding box center [348, 198] width 237 height 15
click at [230, 190] on input "d. Perform a risk response planning to find alternatives or mitigate the delay." at bounding box center [230, 187] width 0 height 5
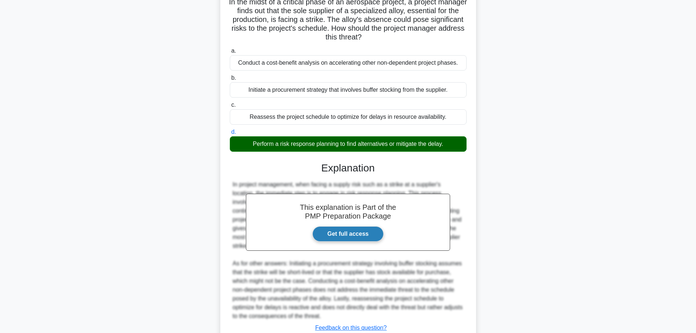
scroll to position [100, 0]
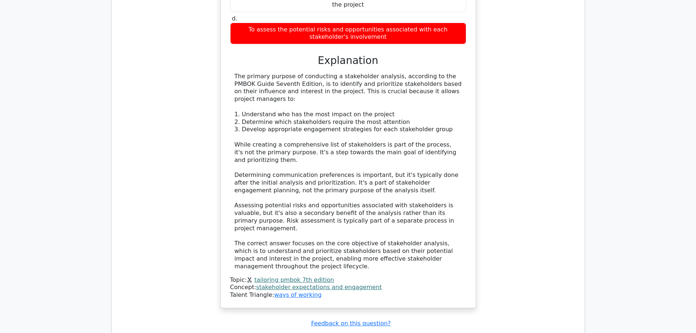
scroll to position [840, 0]
